Goal: Information Seeking & Learning: Learn about a topic

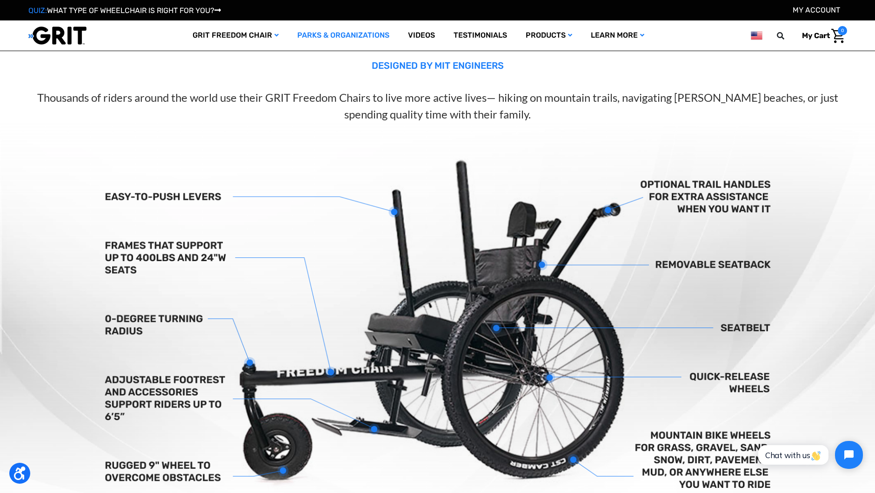
scroll to position [186, 0]
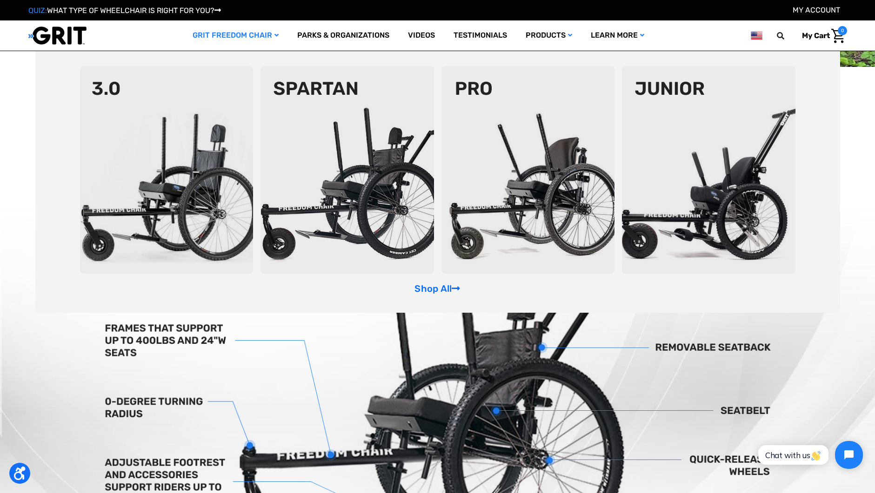
click at [505, 170] on img at bounding box center [527, 170] width 173 height 208
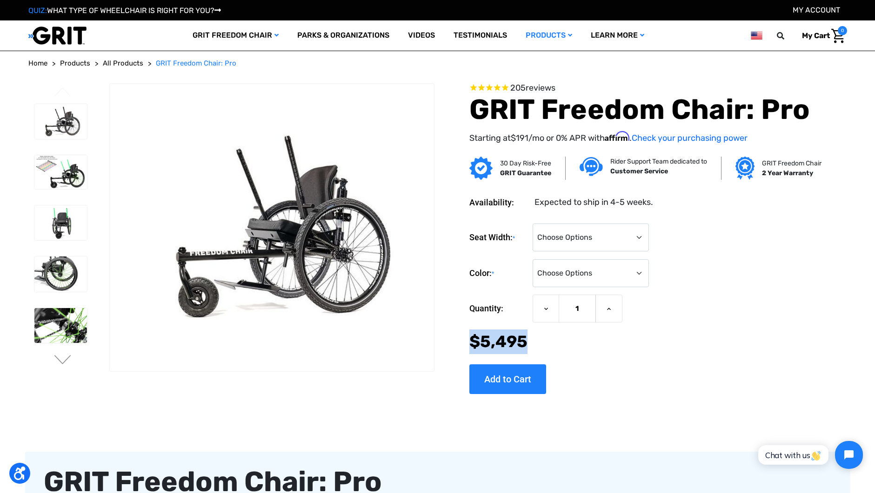
drag, startPoint x: 474, startPoint y: 344, endPoint x: 527, endPoint y: 340, distance: 53.1
click at [527, 340] on span "$5,495" at bounding box center [498, 342] width 58 height 20
drag, startPoint x: 527, startPoint y: 340, endPoint x: 530, endPoint y: 347, distance: 7.4
click at [530, 347] on div "Now: $5,495" at bounding box center [643, 342] width 349 height 25
drag, startPoint x: 525, startPoint y: 344, endPoint x: 493, endPoint y: 342, distance: 31.2
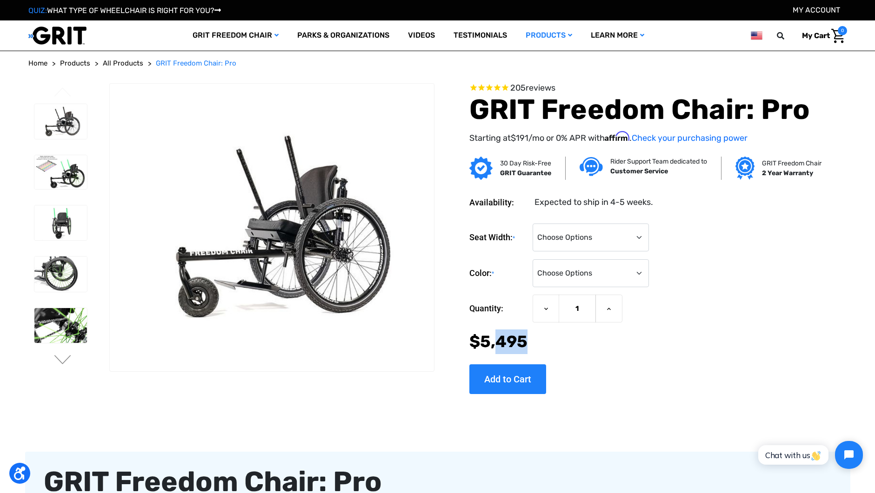
click at [493, 342] on span "$5,495" at bounding box center [498, 342] width 58 height 20
click at [480, 347] on span "$5,495" at bounding box center [498, 342] width 58 height 20
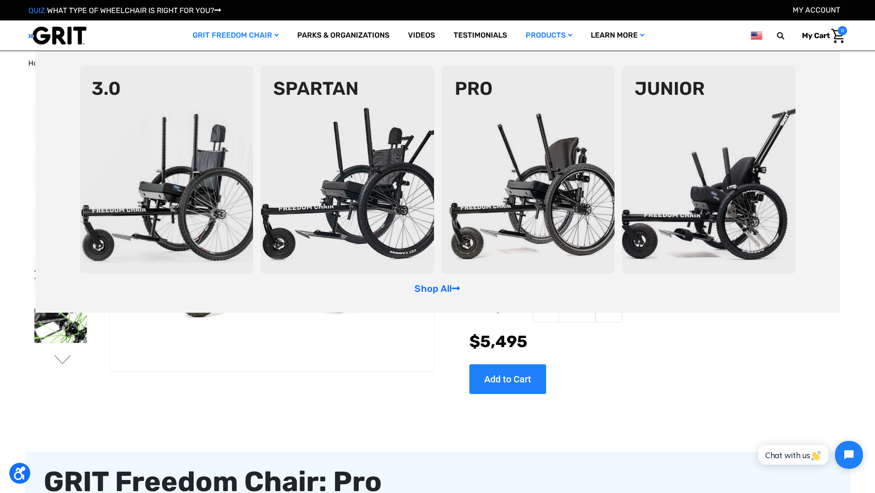
click at [351, 131] on img at bounding box center [346, 170] width 173 height 208
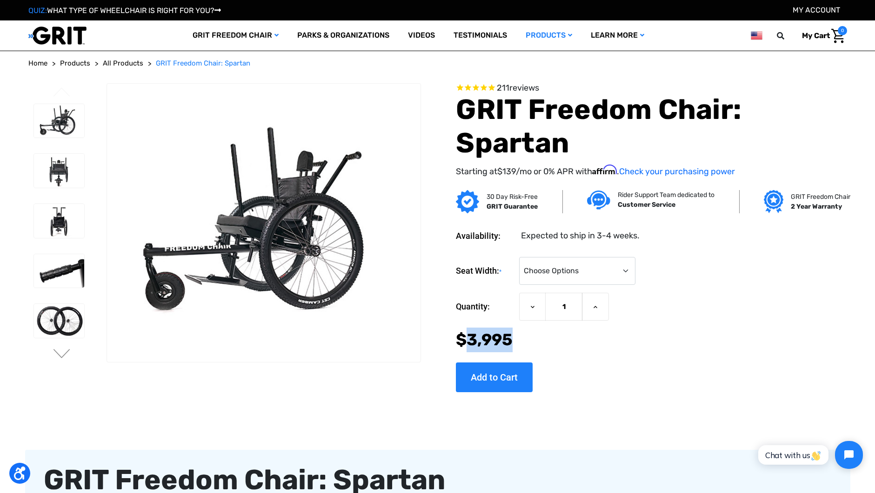
drag, startPoint x: 468, startPoint y: 343, endPoint x: 518, endPoint y: 347, distance: 49.9
click at [518, 347] on div "Now: $3,995" at bounding box center [651, 340] width 391 height 25
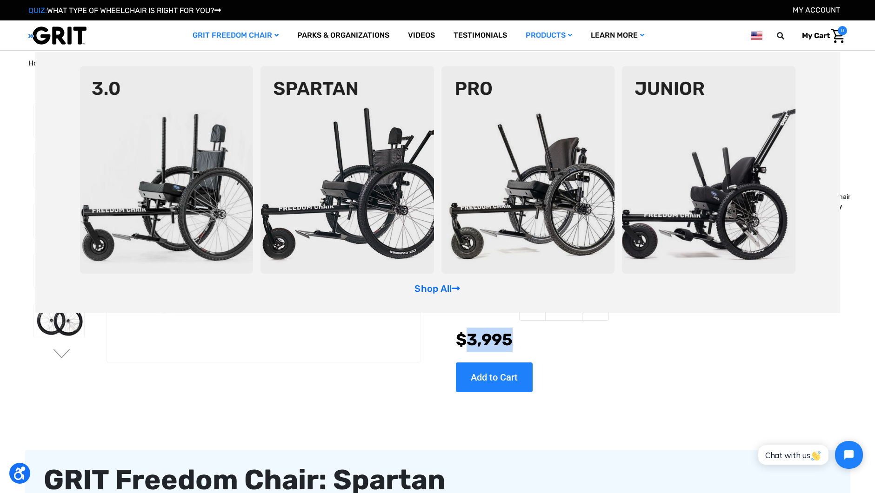
click at [513, 163] on img at bounding box center [527, 170] width 173 height 208
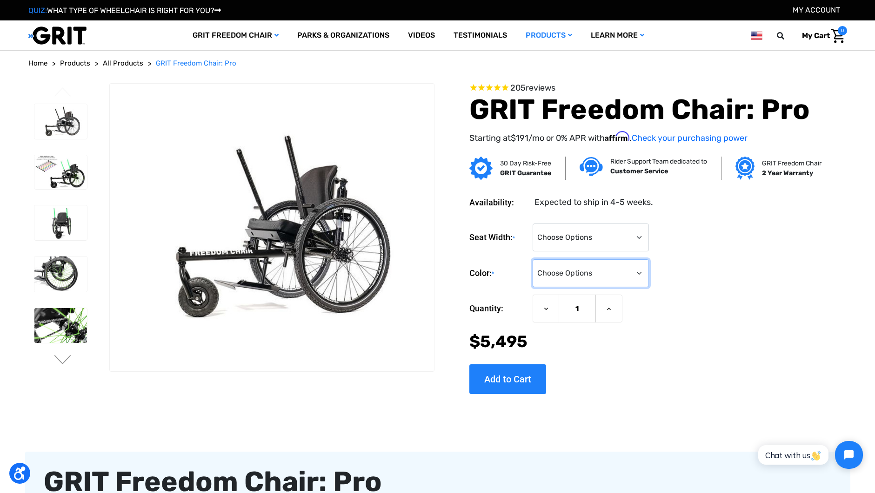
click at [567, 270] on select "Choose Options Black Blue Green Orange Pink Purple Red White Yellow" at bounding box center [591, 274] width 116 height 28
click at [533, 260] on select "Choose Options Black Blue Green Orange Pink Purple Red White Yellow" at bounding box center [591, 274] width 116 height 28
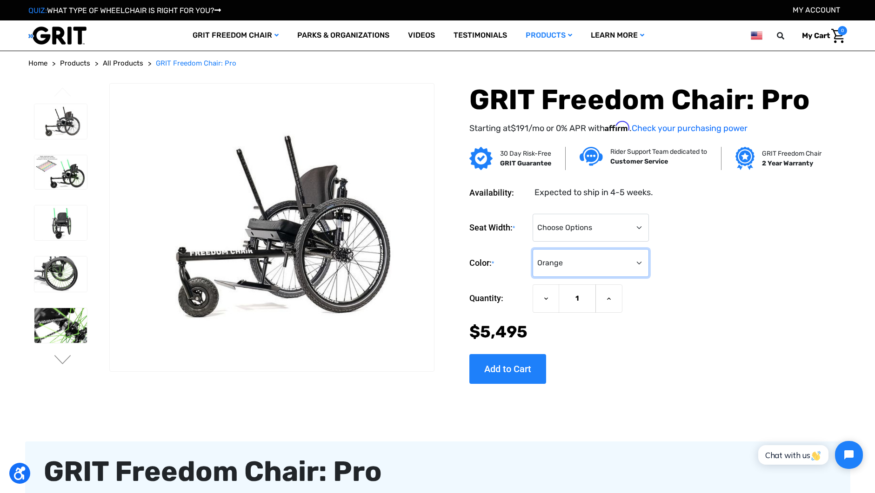
click at [580, 263] on select "Choose Options Black Blue Green Orange Pink Purple Red White Yellow" at bounding box center [591, 263] width 116 height 28
select select "328"
click at [533, 249] on select "Choose Options Black Blue Green Orange Pink Purple Red White Yellow" at bounding box center [591, 263] width 116 height 28
click at [66, 328] on img at bounding box center [60, 325] width 53 height 35
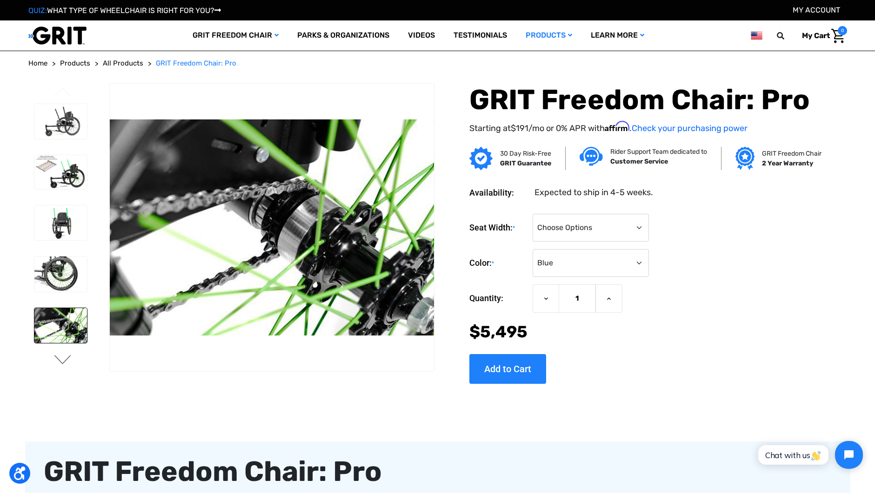
click at [67, 362] on button "Next" at bounding box center [63, 360] width 20 height 11
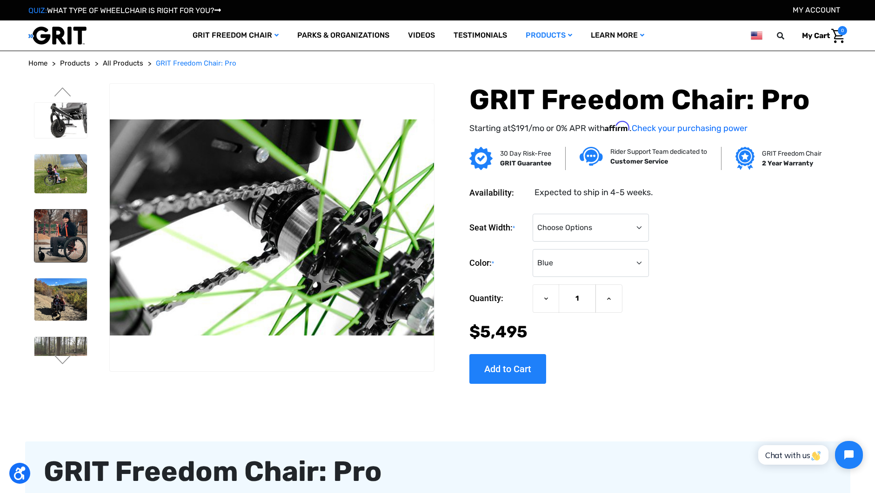
click at [68, 243] on img at bounding box center [60, 236] width 53 height 53
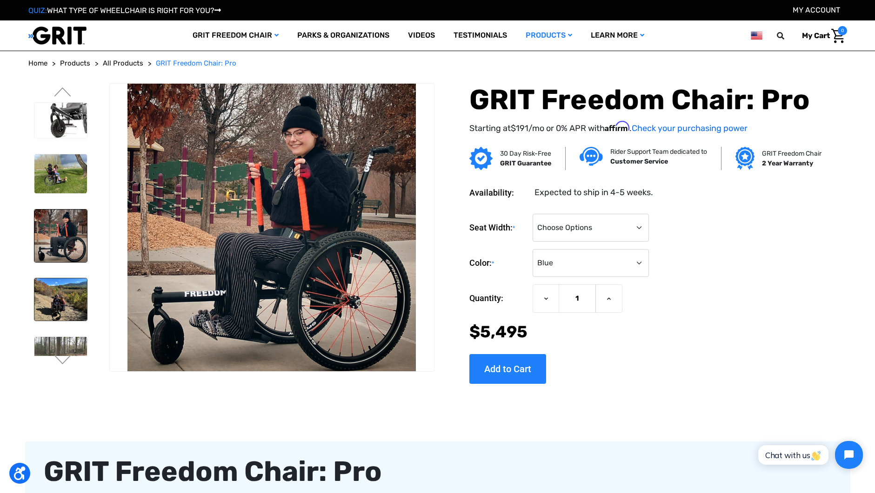
click at [74, 289] on img at bounding box center [60, 300] width 53 height 42
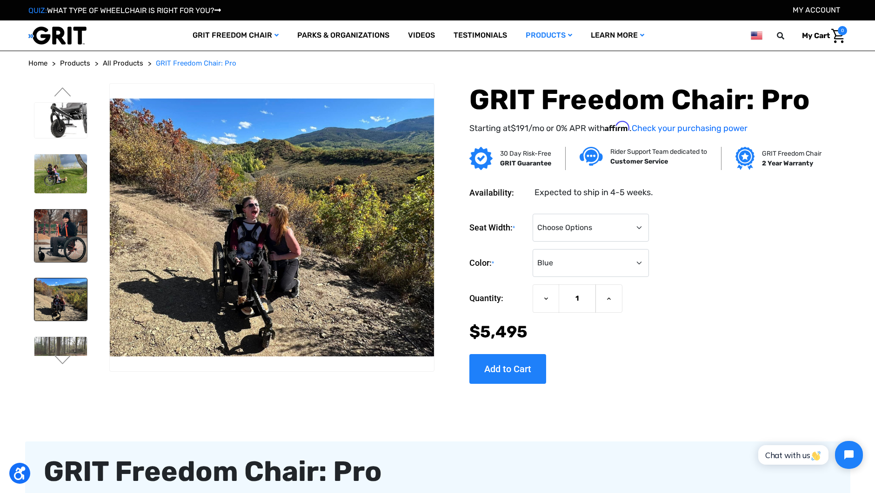
click at [74, 247] on img at bounding box center [60, 236] width 53 height 53
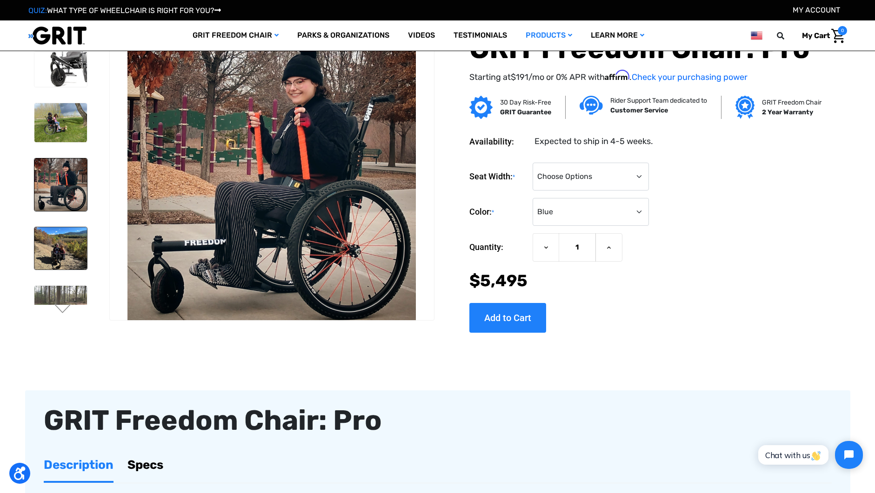
scroll to position [47, 0]
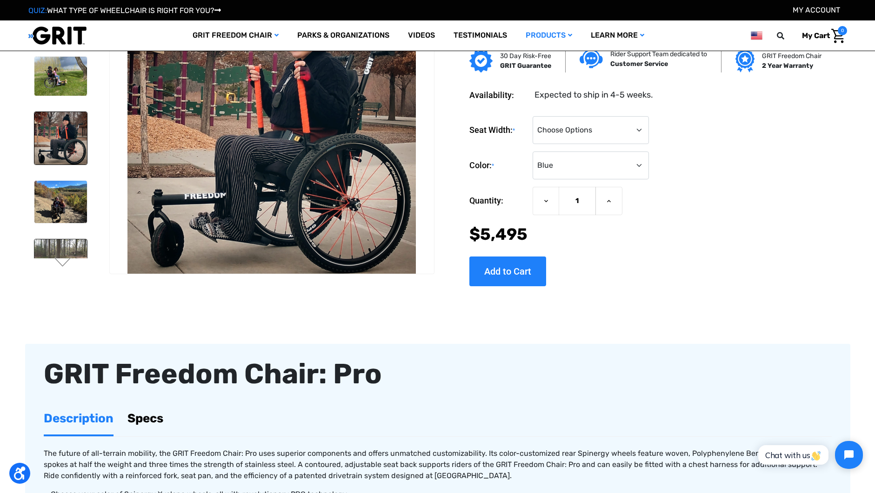
click at [61, 255] on img at bounding box center [60, 268] width 53 height 56
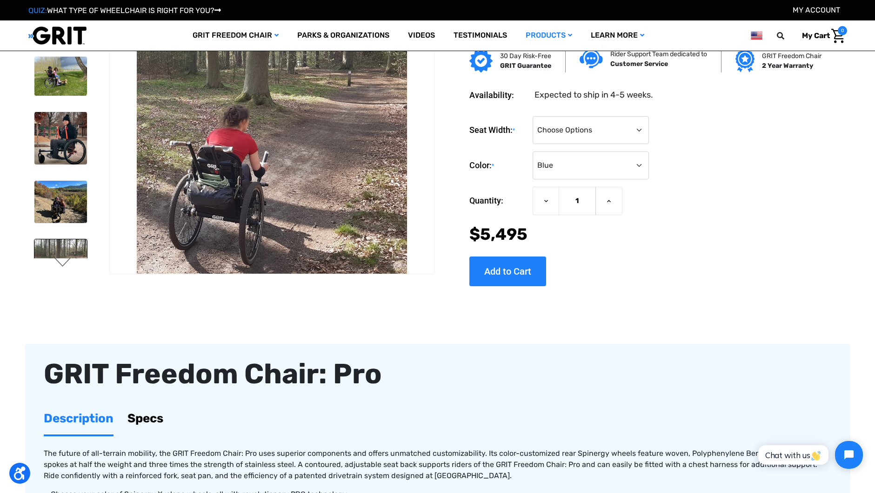
click at [64, 262] on button "Next" at bounding box center [63, 263] width 20 height 11
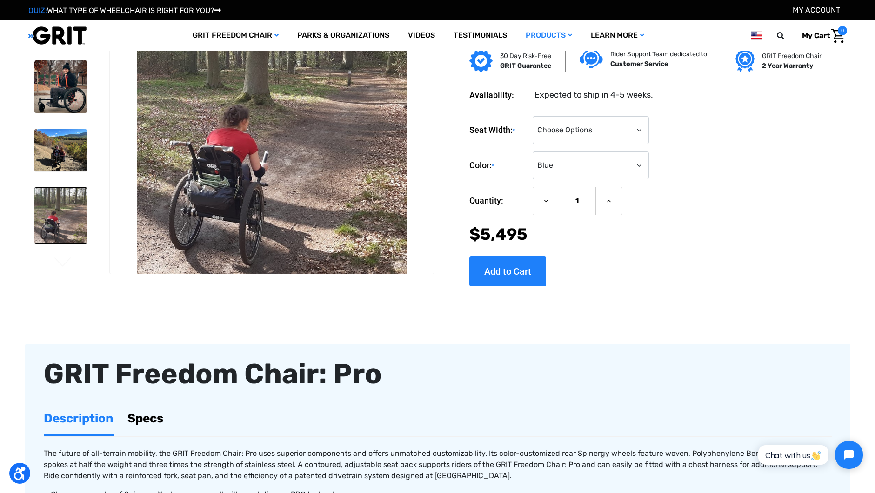
click at [74, 220] on img at bounding box center [60, 216] width 53 height 56
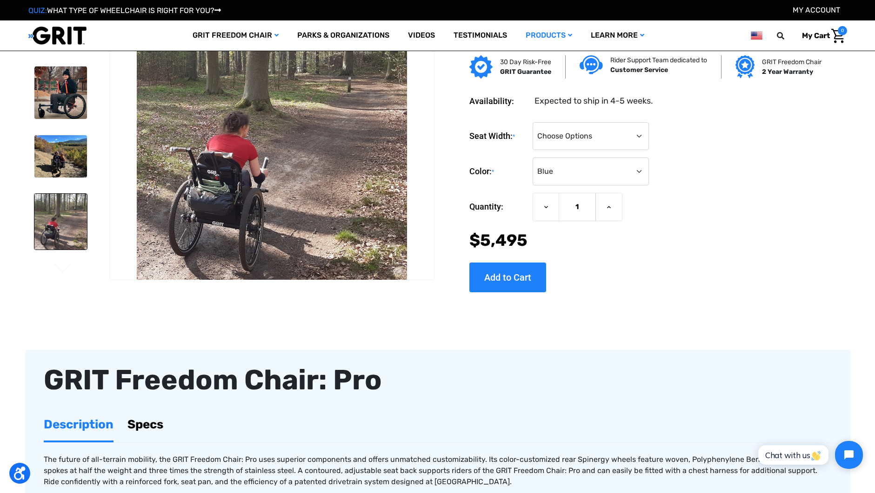
scroll to position [0, 0]
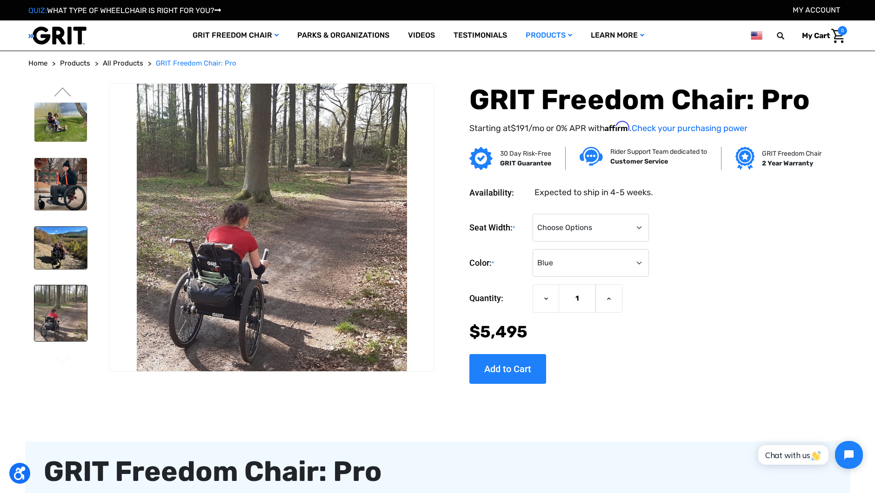
click at [58, 240] on img at bounding box center [60, 248] width 53 height 42
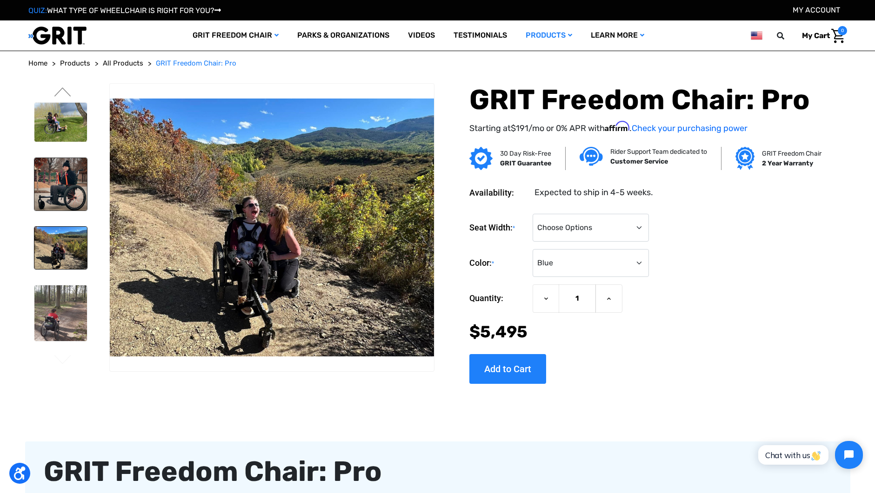
click at [64, 200] on img at bounding box center [60, 184] width 53 height 53
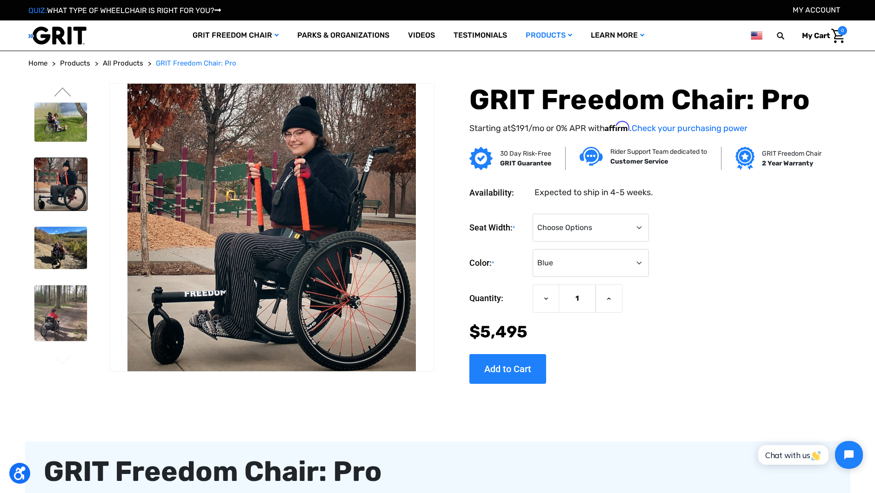
click at [68, 207] on img at bounding box center [60, 184] width 53 height 53
click at [57, 141] on img at bounding box center [60, 123] width 53 height 40
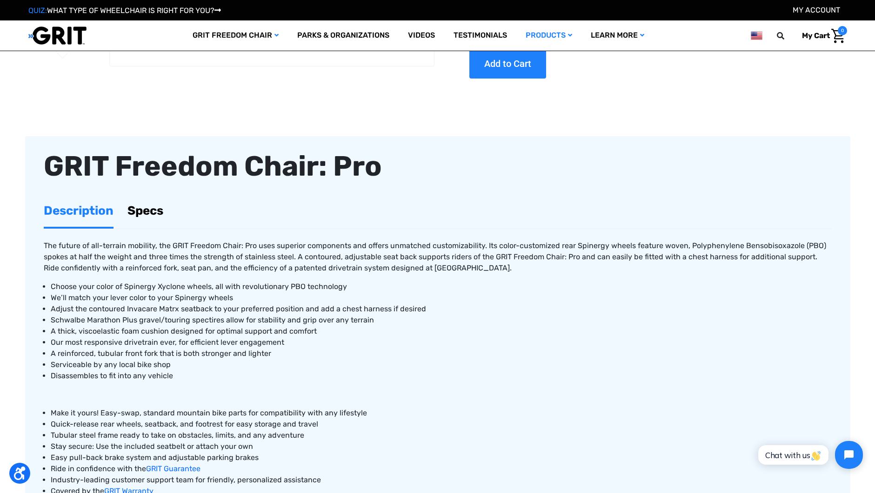
scroll to position [279, 0]
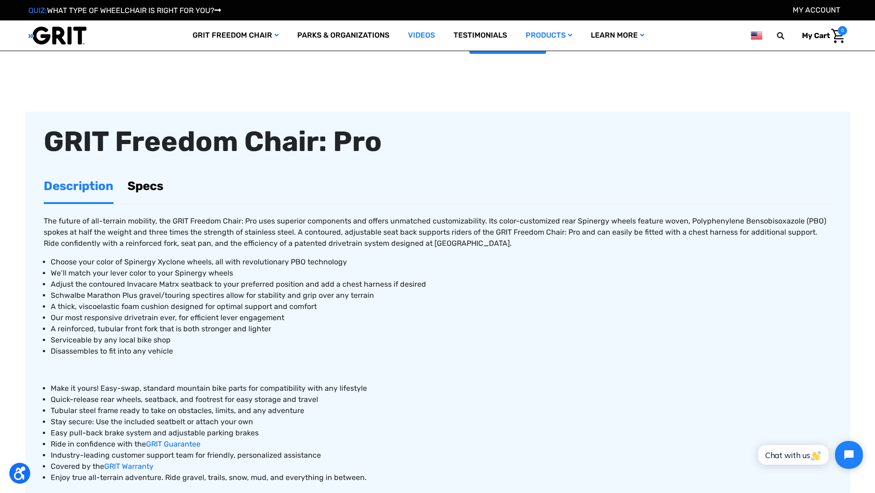
click at [427, 40] on link "Videos" at bounding box center [422, 35] width 46 height 30
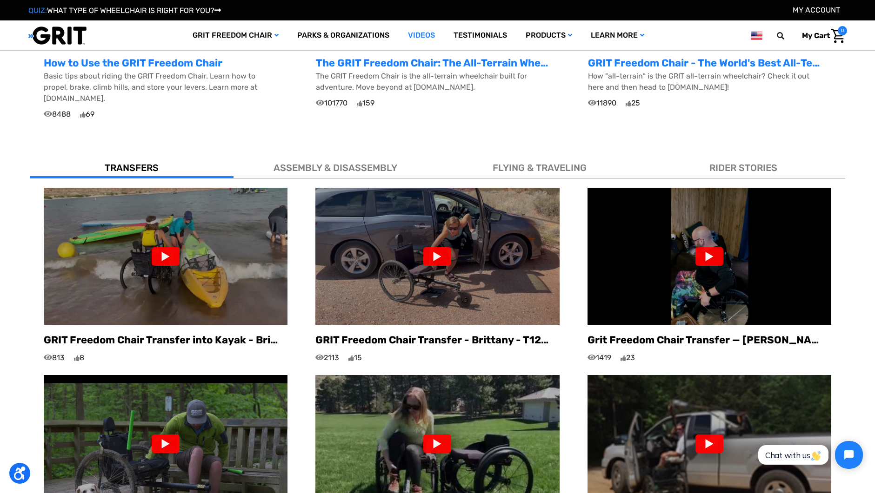
scroll to position [625, 0]
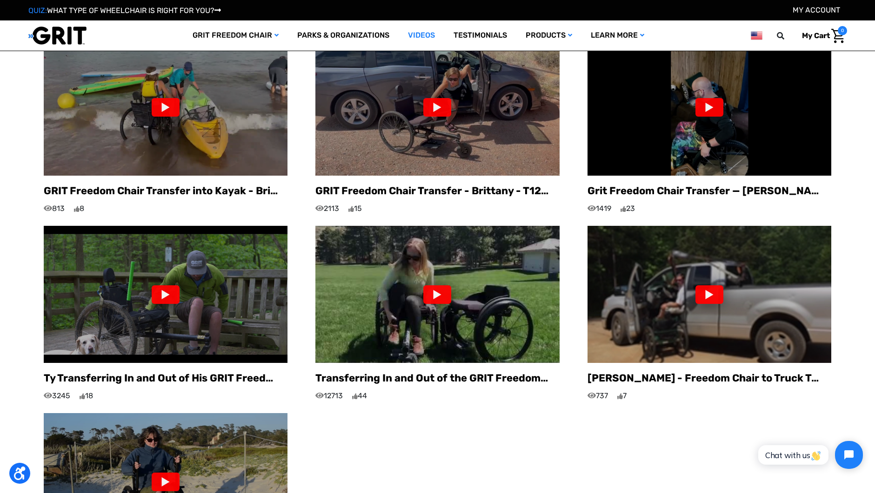
click at [189, 323] on img at bounding box center [166, 294] width 244 height 137
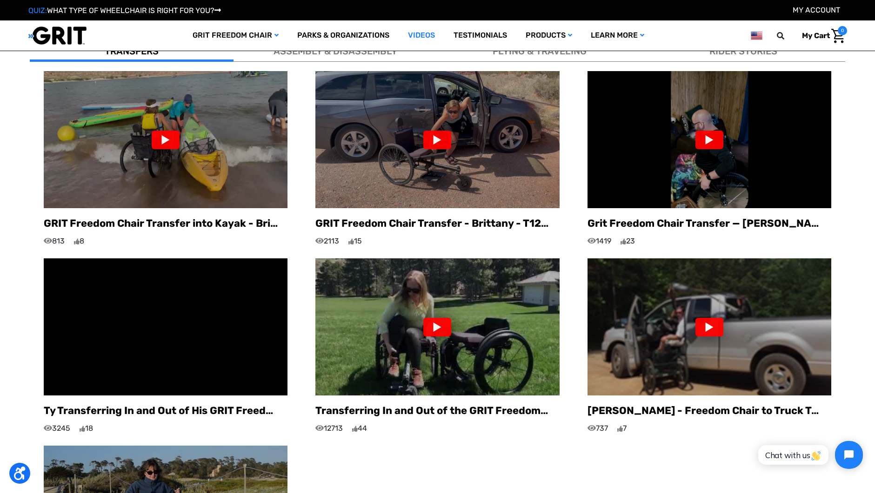
scroll to position [579, 0]
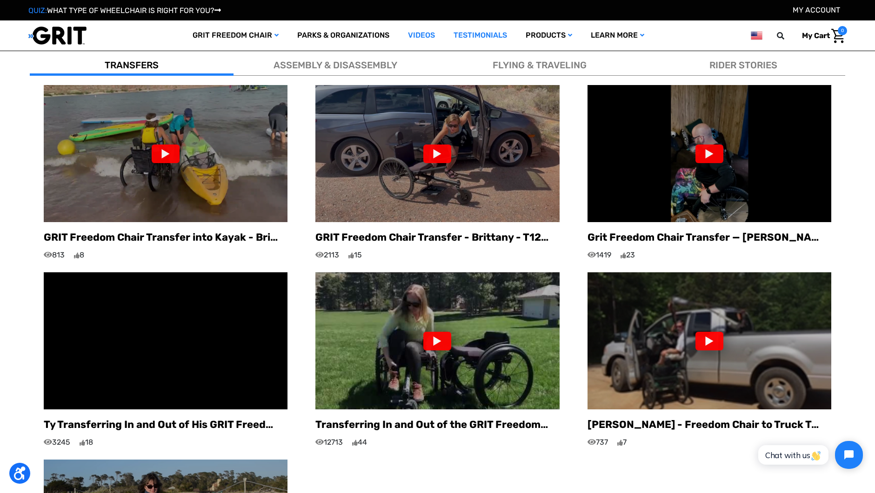
click at [465, 42] on link "Testimonials" at bounding box center [480, 35] width 72 height 30
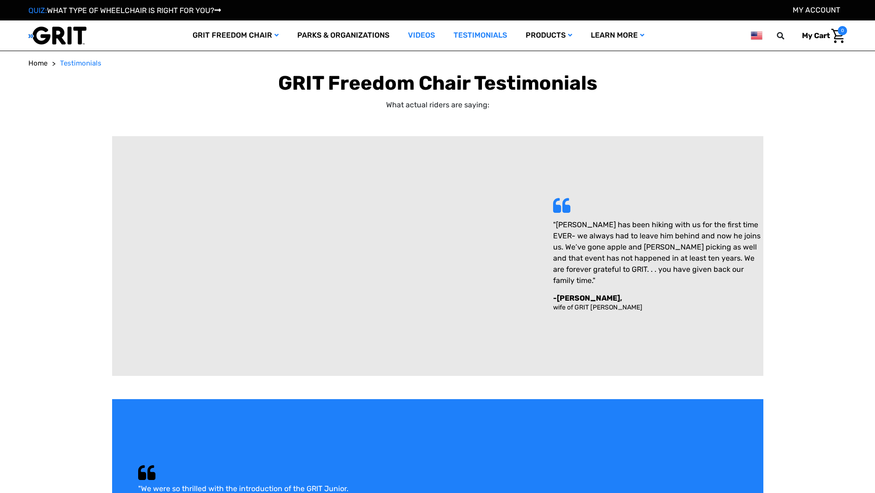
click at [413, 34] on link "Videos" at bounding box center [422, 35] width 46 height 30
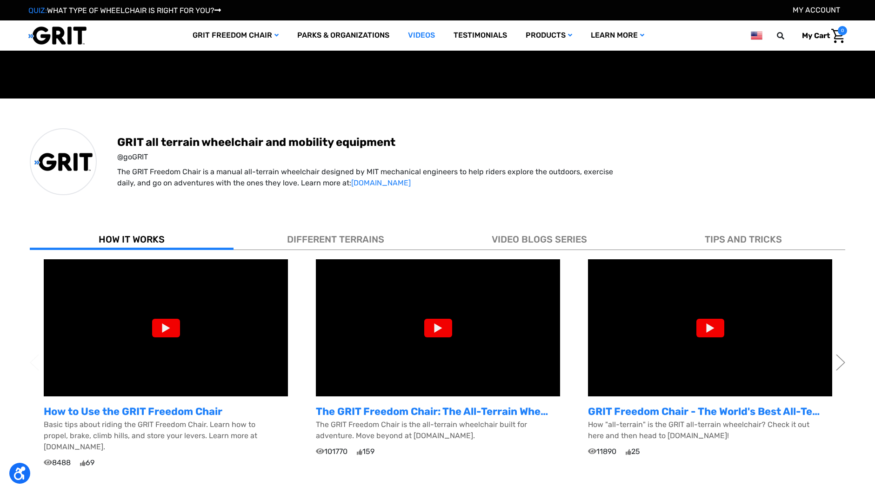
scroll to position [140, 0]
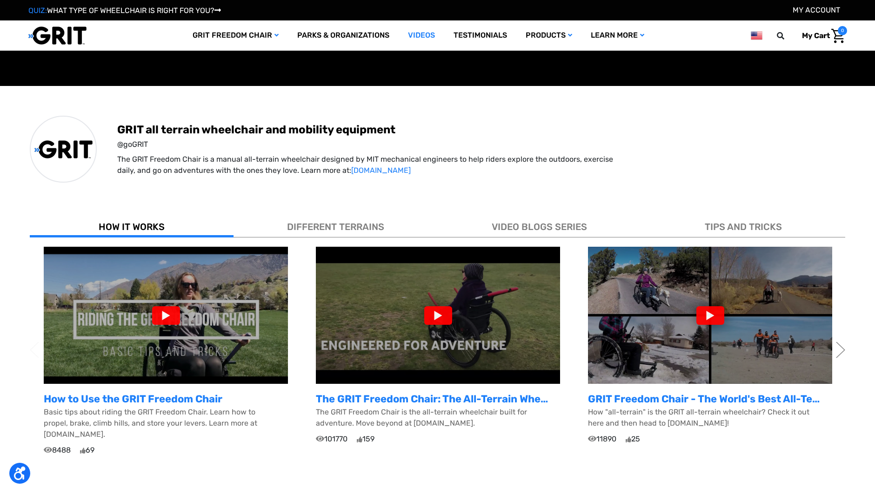
click at [372, 221] on span "DIFFERENT TERRAINS" at bounding box center [335, 226] width 97 height 11
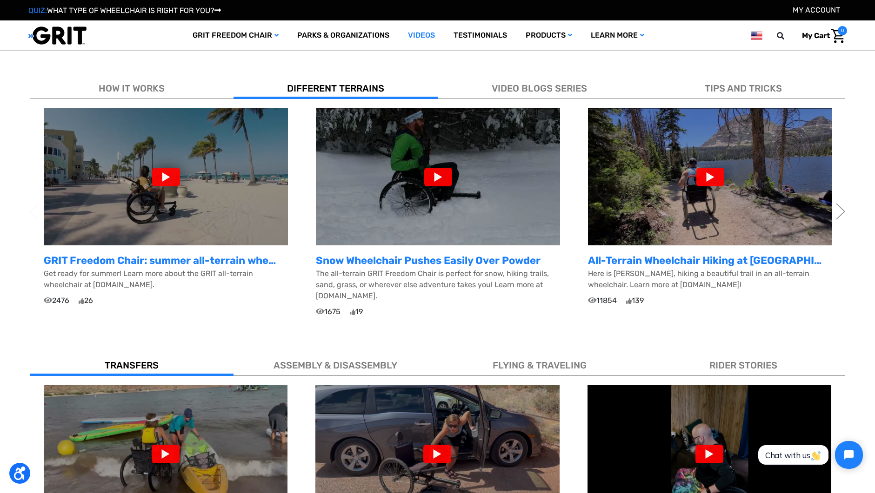
scroll to position [186, 0]
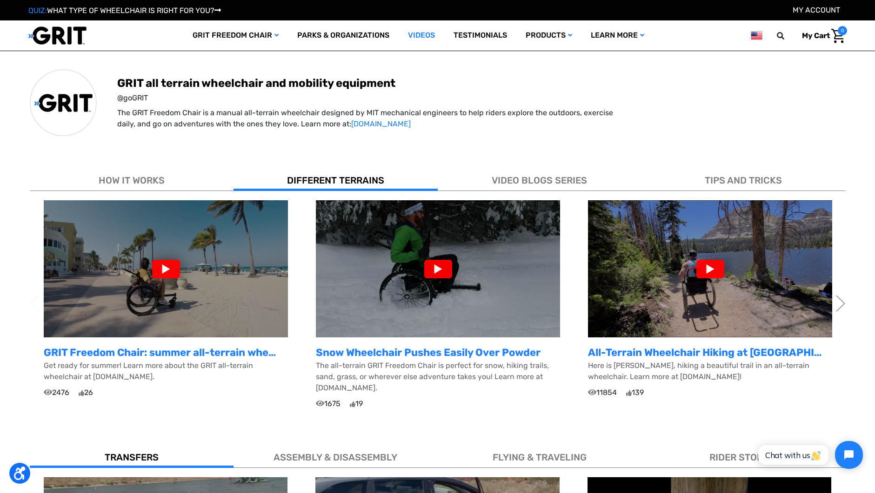
click at [685, 290] on img at bounding box center [710, 268] width 244 height 137
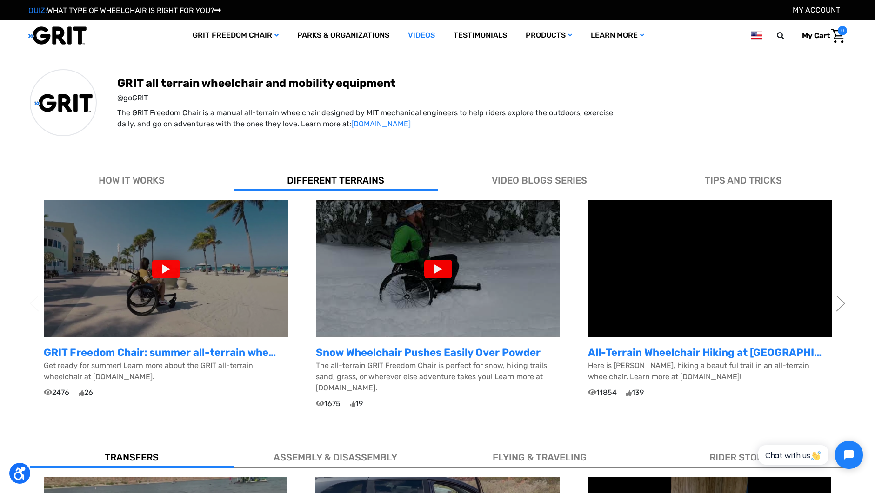
click at [448, 315] on img at bounding box center [438, 268] width 244 height 137
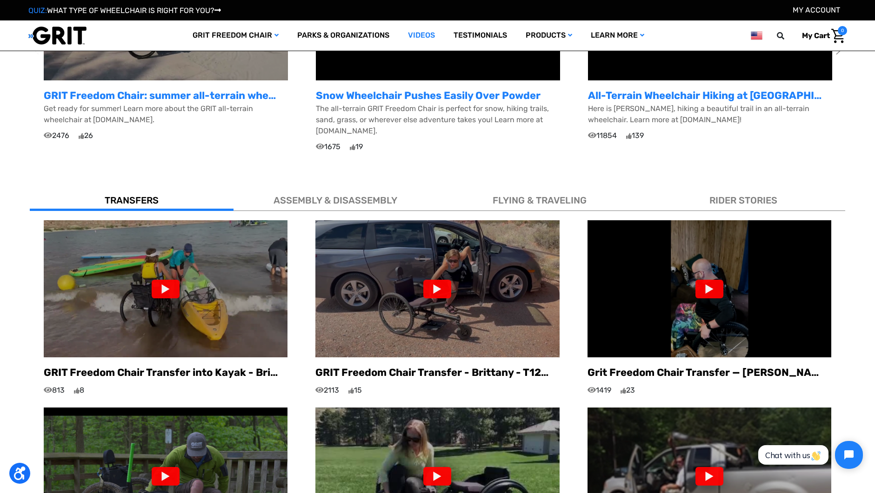
scroll to position [465, 0]
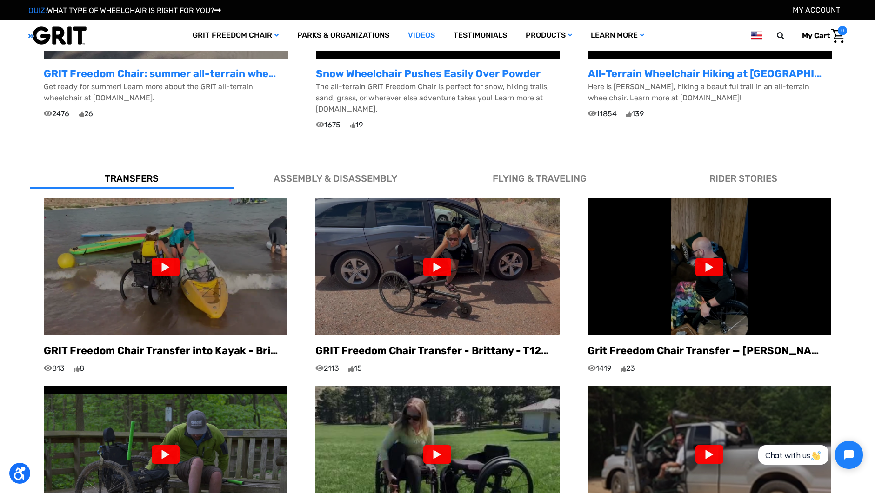
click at [335, 173] on span "ASSEMBLY & DISASSEMBLY" at bounding box center [335, 178] width 124 height 11
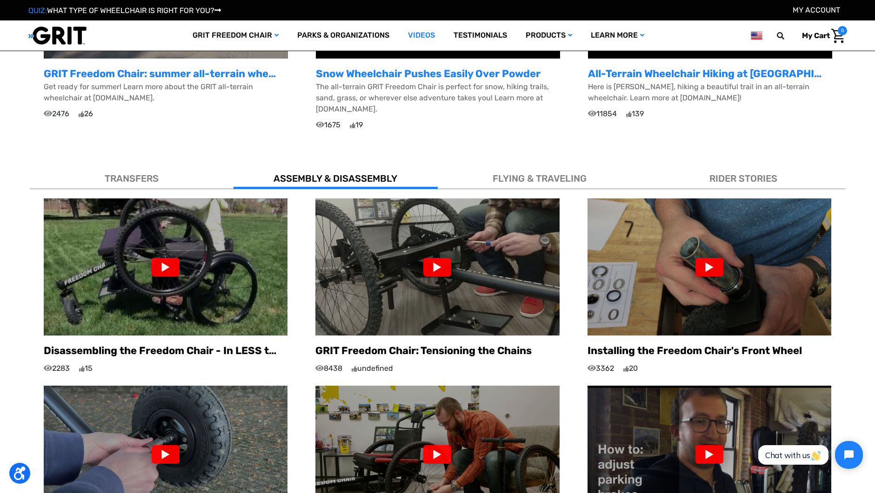
click at [532, 174] on div "FLYING & TRAVELING" at bounding box center [540, 176] width 204 height 25
